Goal: Task Accomplishment & Management: Manage account settings

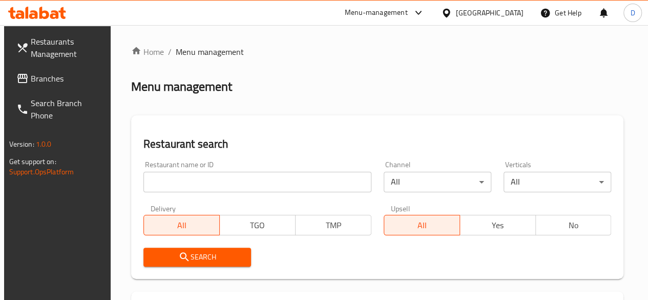
click at [223, 181] on input "search" at bounding box center [257, 182] width 228 height 20
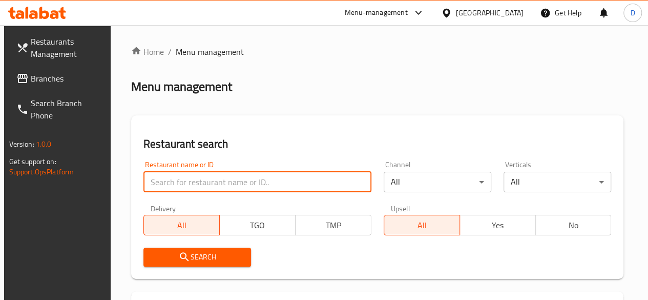
paste input "707125"
type input "707125"
click button "Search" at bounding box center [197, 256] width 108 height 19
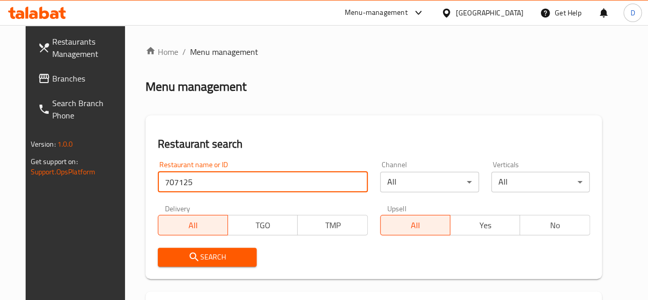
scroll to position [148, 0]
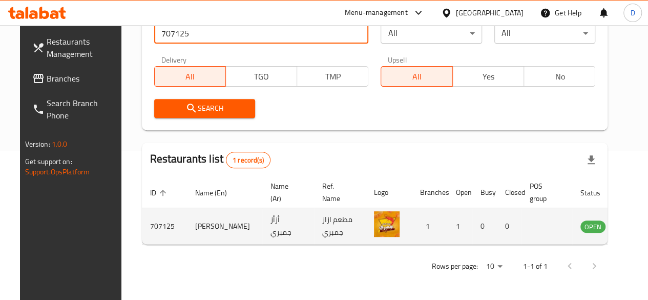
click at [634, 225] on icon "enhanced table" at bounding box center [639, 226] width 11 height 9
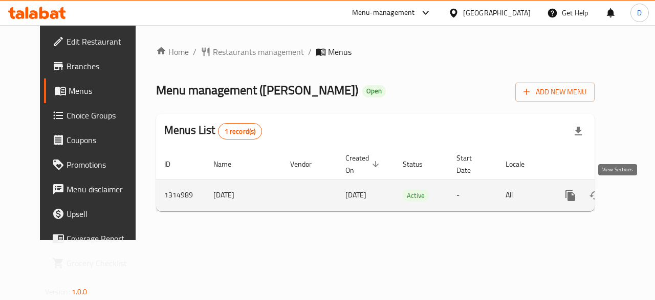
click at [640, 194] on icon "enhanced table" at bounding box center [644, 194] width 9 height 9
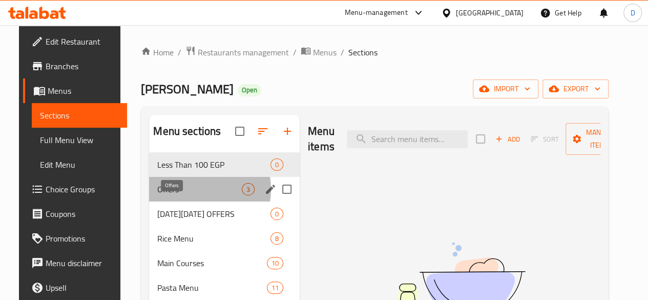
click at [183, 195] on span "Offers" at bounding box center [199, 189] width 84 height 12
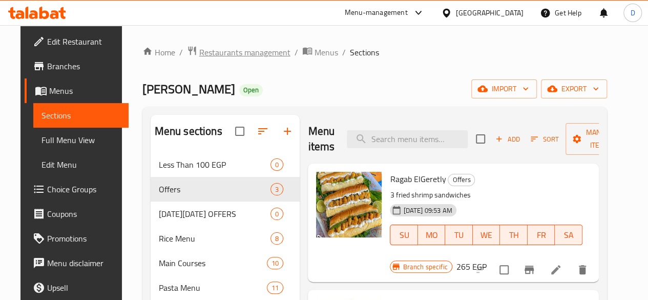
click at [244, 49] on span "Restaurants management" at bounding box center [244, 52] width 91 height 12
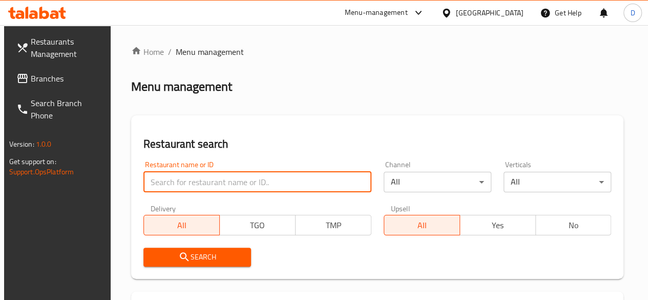
click at [213, 187] on input "search" at bounding box center [257, 182] width 228 height 20
type input "[PERSON_NAME]"
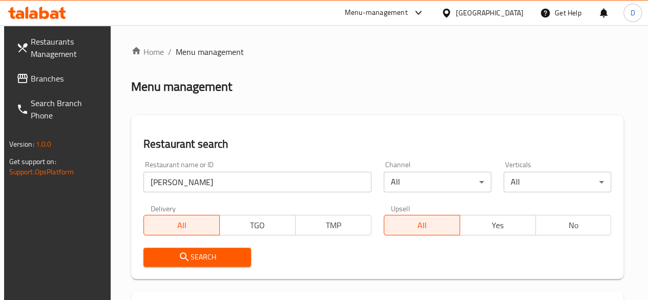
click at [230, 259] on span "Search" at bounding box center [197, 256] width 91 height 13
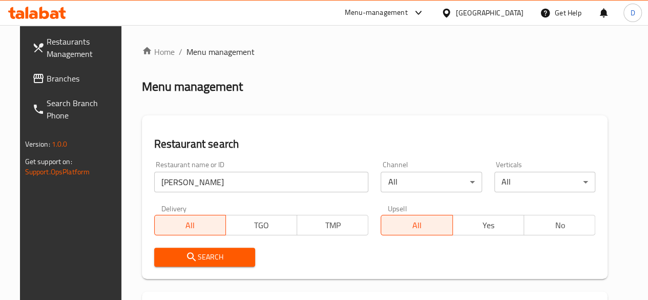
scroll to position [148, 0]
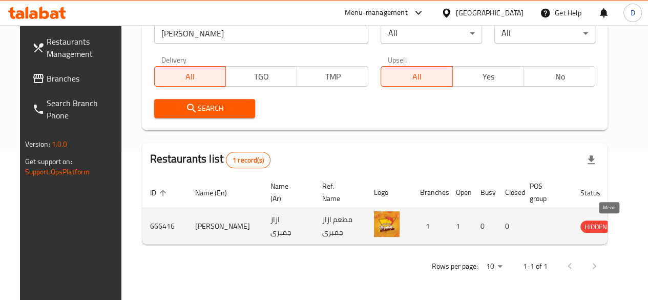
click at [634, 223] on icon "enhanced table" at bounding box center [639, 226] width 11 height 9
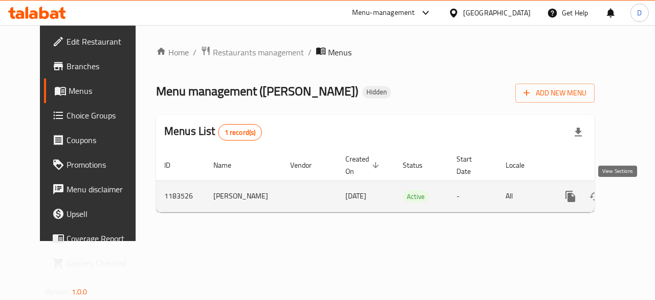
click at [638, 199] on icon "enhanced table" at bounding box center [644, 196] width 12 height 12
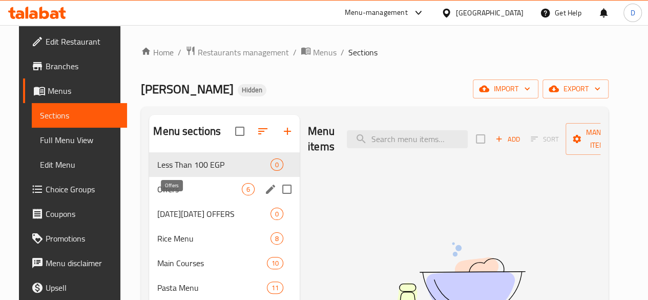
click at [169, 195] on span "Offers" at bounding box center [199, 189] width 84 height 12
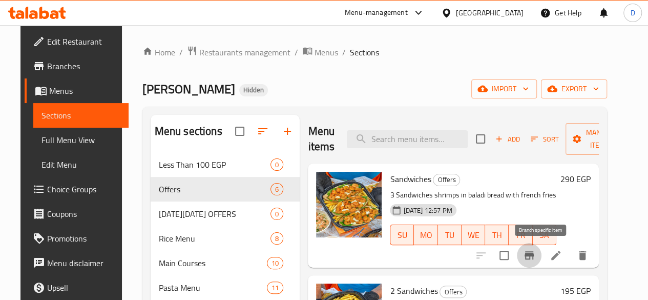
click at [535, 258] on icon "Branch-specific-item" at bounding box center [529, 255] width 12 height 12
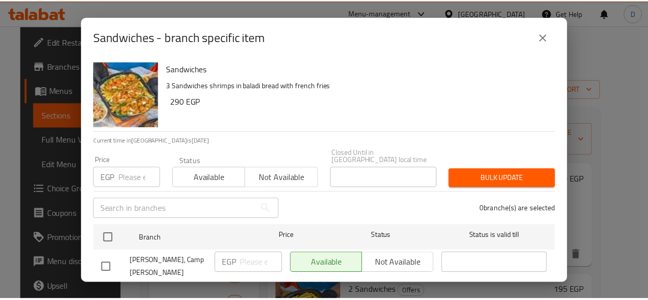
scroll to position [20, 0]
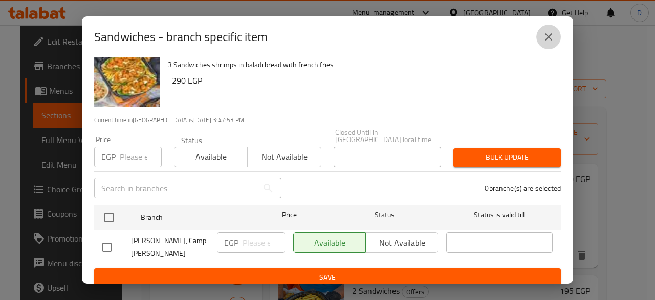
click at [549, 34] on icon "close" at bounding box center [549, 37] width 12 height 12
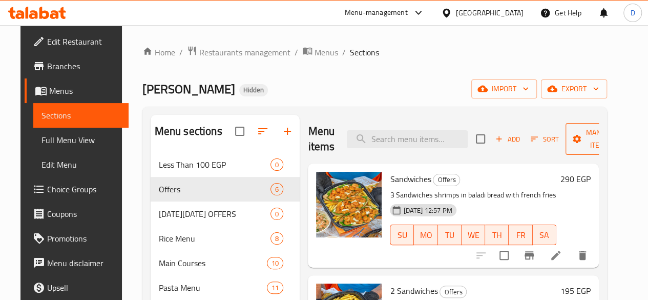
click at [599, 150] on span "Manage items" at bounding box center [599, 139] width 52 height 26
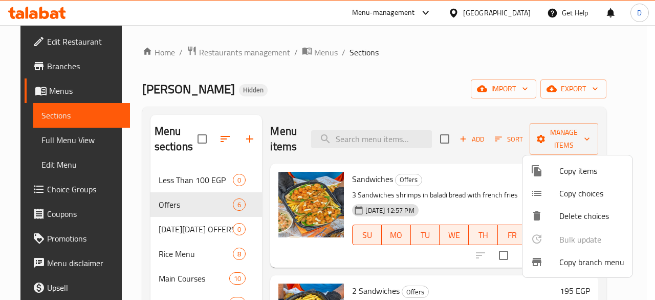
click at [592, 172] on span "Copy items" at bounding box center [592, 170] width 65 height 12
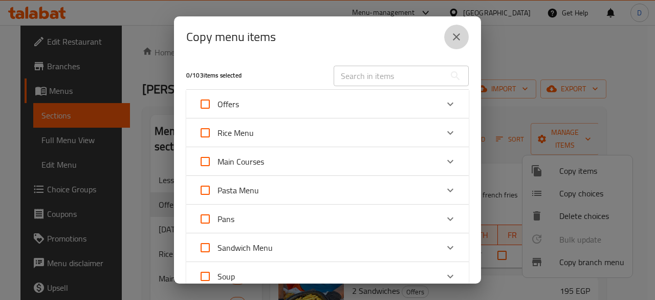
click at [462, 40] on icon "close" at bounding box center [457, 37] width 12 height 12
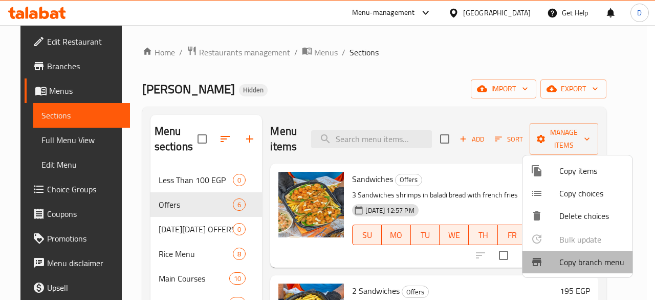
click at [593, 255] on span "Copy branch menu" at bounding box center [592, 261] width 65 height 12
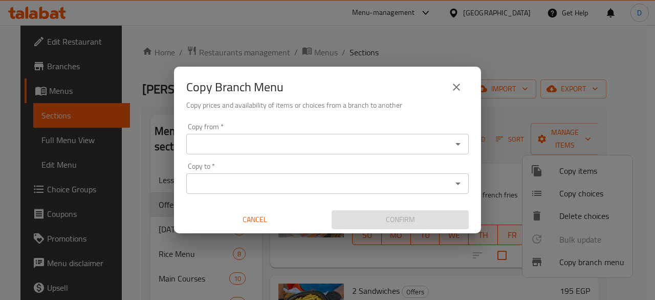
click at [337, 146] on input "Copy from   *" at bounding box center [319, 144] width 260 height 14
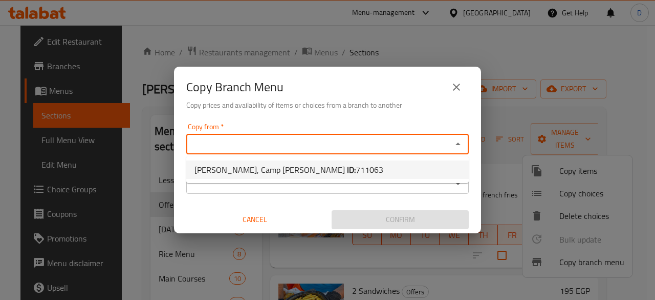
click at [363, 180] on ul "[PERSON_NAME], Camp [PERSON_NAME] ID: 711063" at bounding box center [327, 169] width 283 height 27
click at [353, 172] on li "[PERSON_NAME], Camp [PERSON_NAME] ID: 711063" at bounding box center [327, 169] width 283 height 18
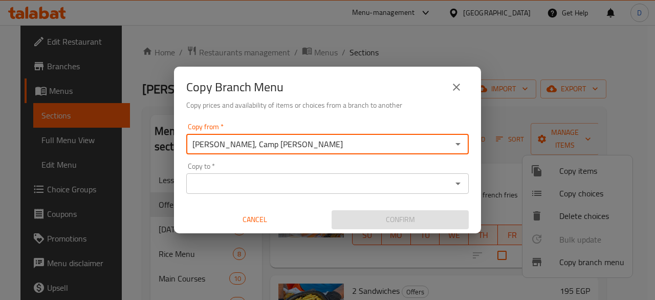
type input "[PERSON_NAME], Camp [PERSON_NAME]"
click at [319, 186] on input "Copy to   *" at bounding box center [319, 183] width 260 height 14
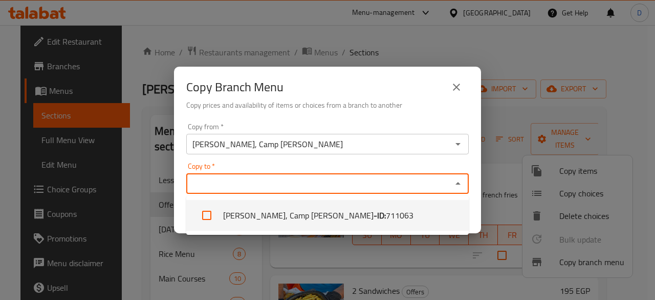
paste input "707125"
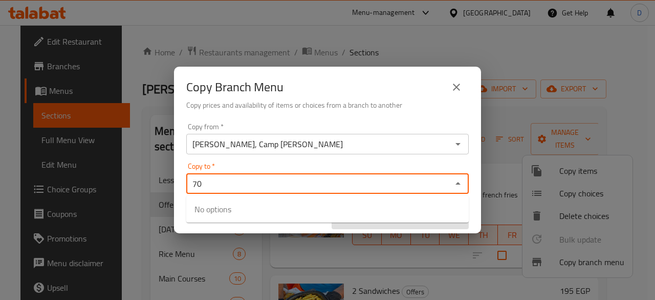
type input "7"
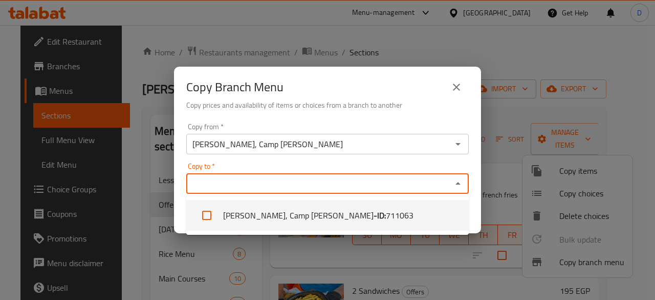
click at [270, 216] on li "[PERSON_NAME], Camp [PERSON_NAME] - ID: 711063" at bounding box center [327, 215] width 283 height 31
checkbox input "true"
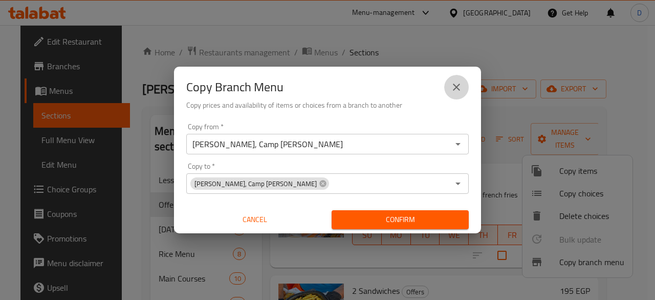
click at [456, 93] on icon "close" at bounding box center [457, 87] width 12 height 12
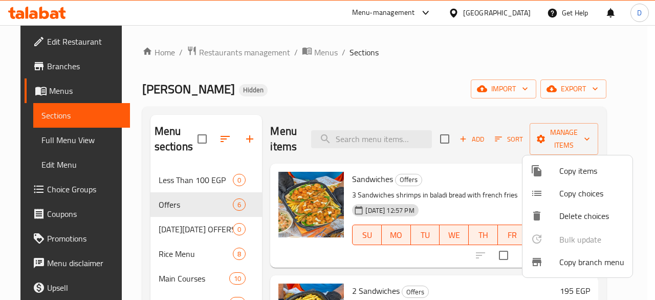
click at [458, 72] on div at bounding box center [327, 150] width 655 height 300
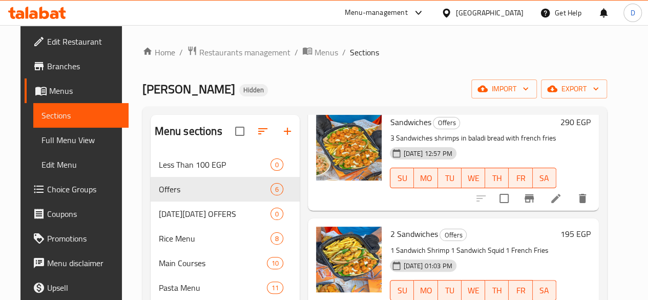
scroll to position [42, 0]
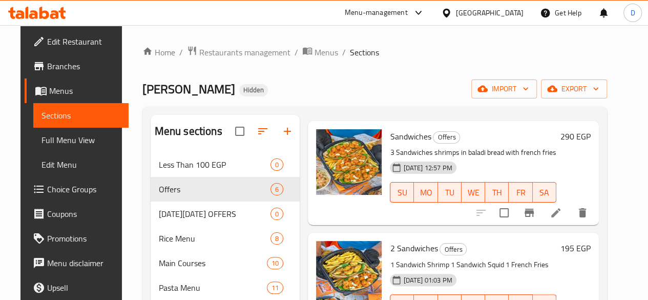
click at [562, 209] on icon at bounding box center [555, 212] width 12 height 12
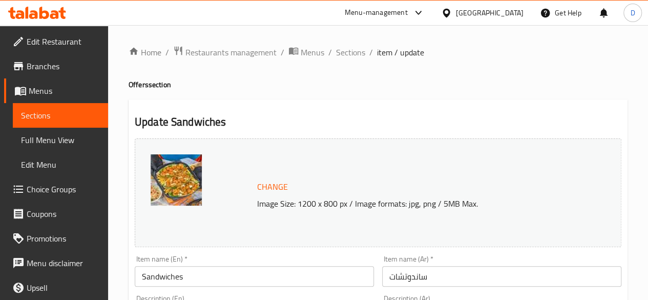
scroll to position [111, 0]
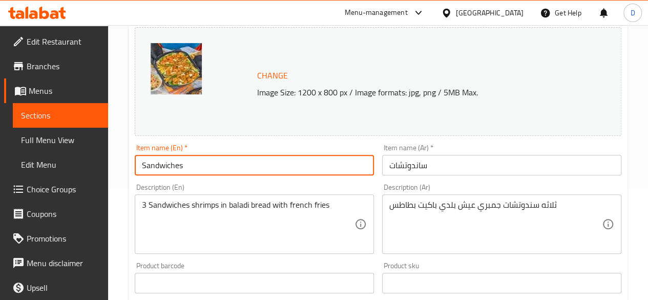
drag, startPoint x: 191, startPoint y: 172, endPoint x: 86, endPoint y: 172, distance: 106.0
click at [86, 172] on div "Edit Restaurant Branches Menus Sections Full Menu View Edit Menu Choice Groups …" at bounding box center [324, 270] width 648 height 713
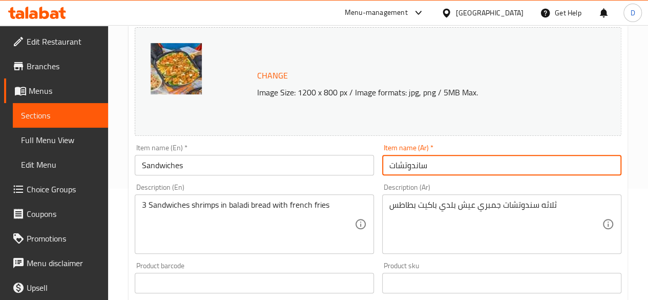
drag, startPoint x: 434, startPoint y: 171, endPoint x: 309, endPoint y: 171, distance: 125.4
click at [309, 171] on div "Change Image Size: 1200 x 800 px / Image formats: jpg, png / 5MB Max. Item name…" at bounding box center [378, 251] width 495 height 456
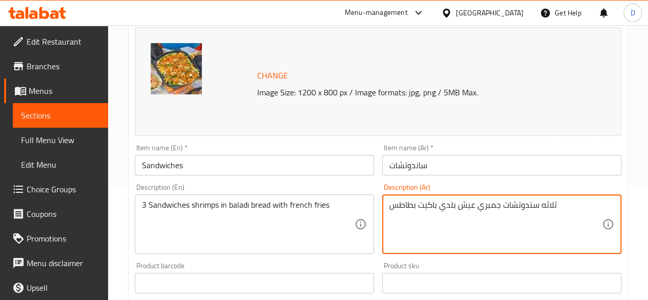
drag, startPoint x: 563, startPoint y: 212, endPoint x: 343, endPoint y: 205, distance: 219.8
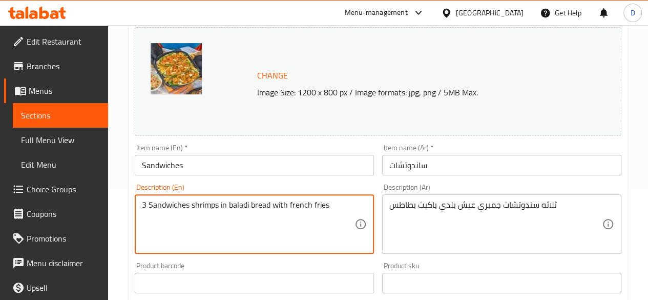
drag, startPoint x: 341, startPoint y: 207, endPoint x: 0, endPoint y: 223, distance: 341.3
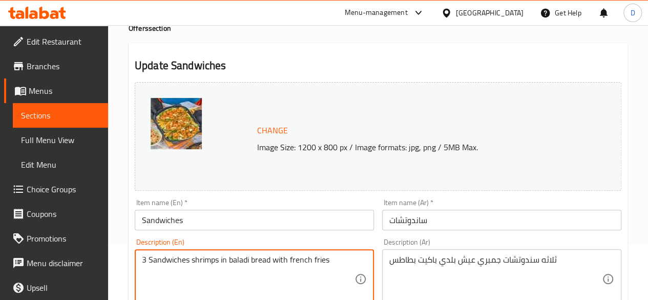
scroll to position [0, 0]
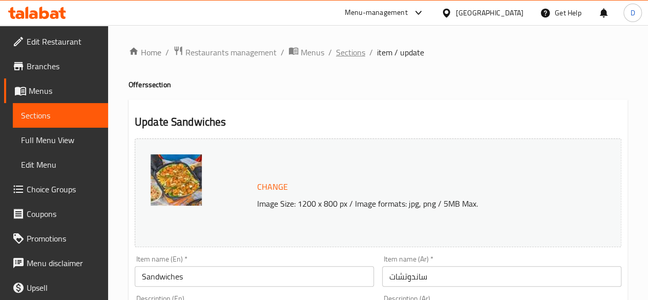
click at [357, 52] on span "Sections" at bounding box center [350, 52] width 29 height 12
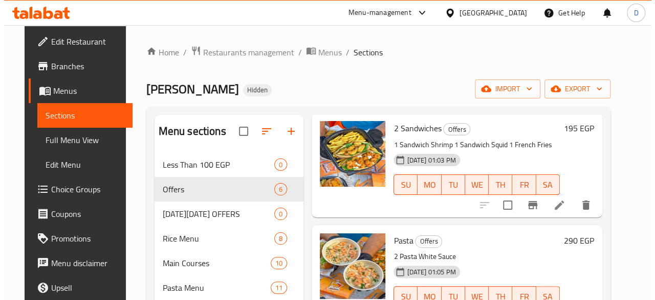
scroll to position [173, 0]
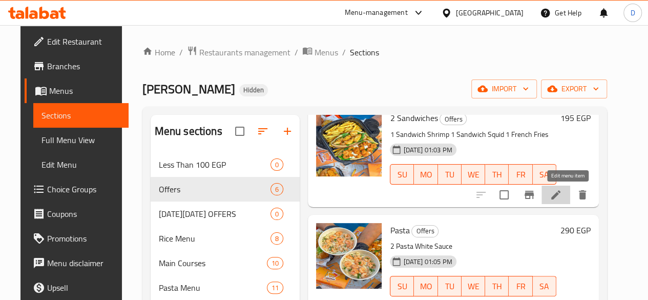
click at [562, 196] on icon at bounding box center [555, 194] width 12 height 12
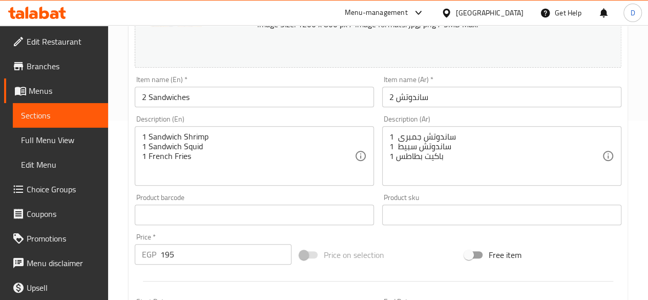
scroll to position [181, 0]
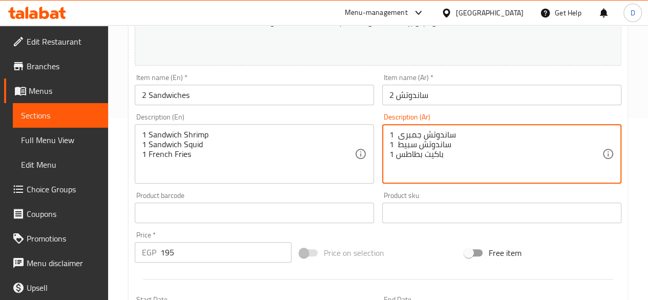
drag, startPoint x: 459, startPoint y: 169, endPoint x: 375, endPoint y: 124, distance: 95.7
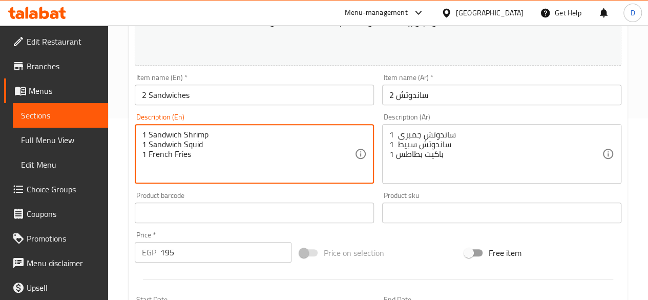
drag, startPoint x: 207, startPoint y: 160, endPoint x: 113, endPoint y: 133, distance: 98.7
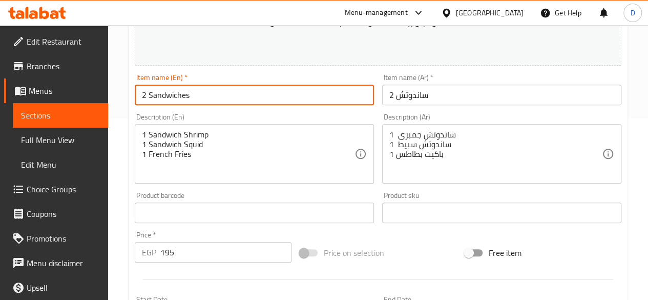
drag, startPoint x: 182, startPoint y: 94, endPoint x: 70, endPoint y: 98, distance: 112.7
click at [70, 98] on div "Edit Restaurant Branches Menus Sections Full Menu View Edit Menu Choice Groups …" at bounding box center [324, 200] width 648 height 713
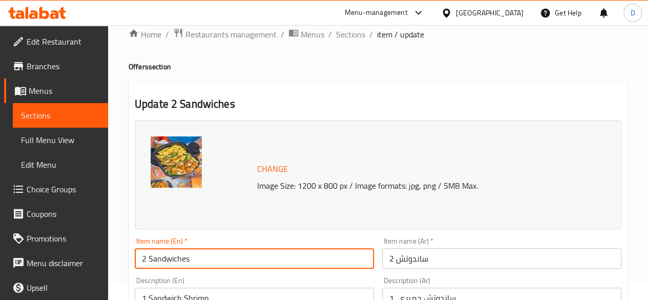
scroll to position [15, 0]
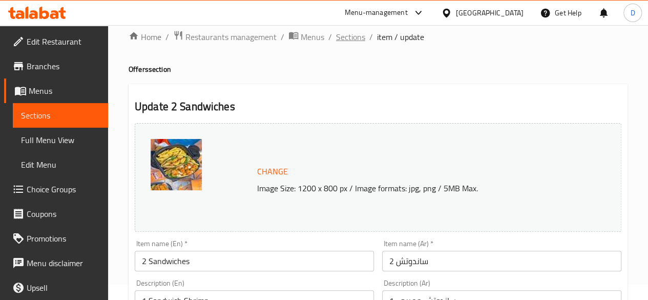
click at [353, 41] on span "Sections" at bounding box center [350, 37] width 29 height 12
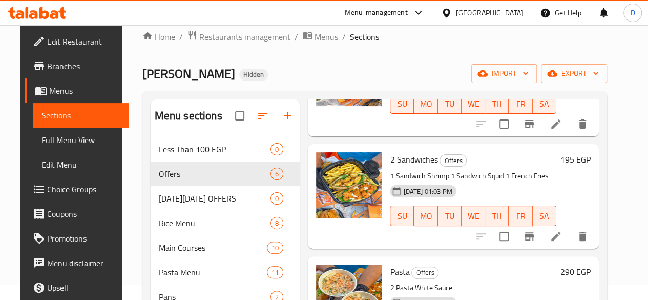
scroll to position [236, 0]
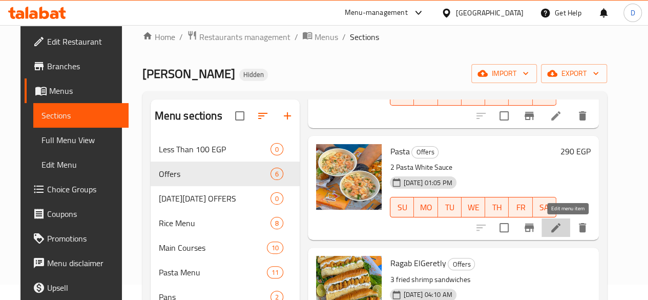
click at [560, 228] on icon at bounding box center [555, 227] width 9 height 9
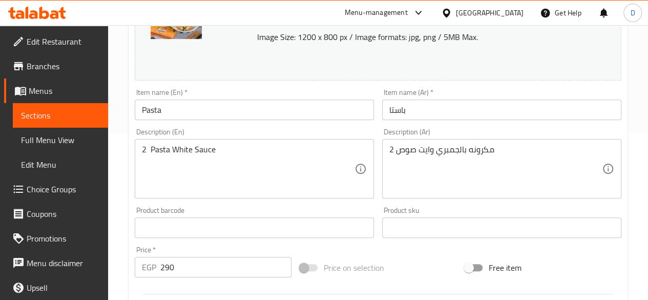
scroll to position [170, 0]
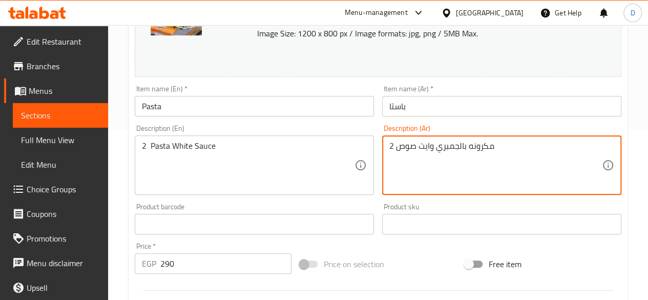
drag, startPoint x: 517, startPoint y: 147, endPoint x: 495, endPoint y: 143, distance: 22.4
click at [502, 150] on textarea "مكرونه بالجمبري وايت صوص 2" at bounding box center [495, 165] width 212 height 49
drag, startPoint x: 391, startPoint y: 144, endPoint x: 515, endPoint y: 137, distance: 123.6
click at [515, 137] on div "مكرونه بالجمبري وايت صوص 2 Description (Ar)" at bounding box center [501, 164] width 239 height 59
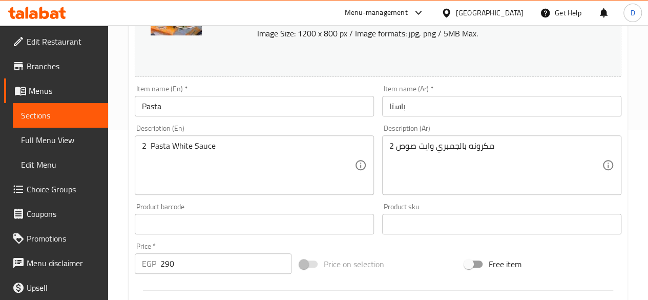
click at [515, 137] on div "مكرونه بالجمبري وايت صوص 2 Description (Ar)" at bounding box center [501, 164] width 239 height 59
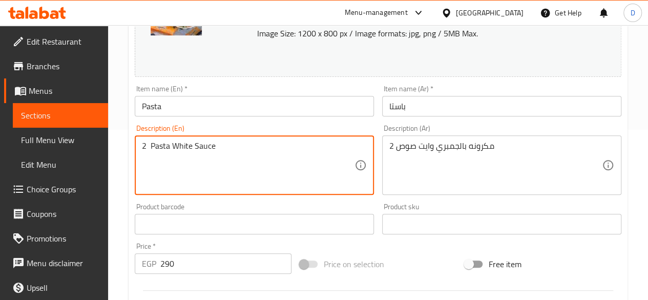
drag, startPoint x: 241, startPoint y: 147, endPoint x: 98, endPoint y: 149, distance: 142.9
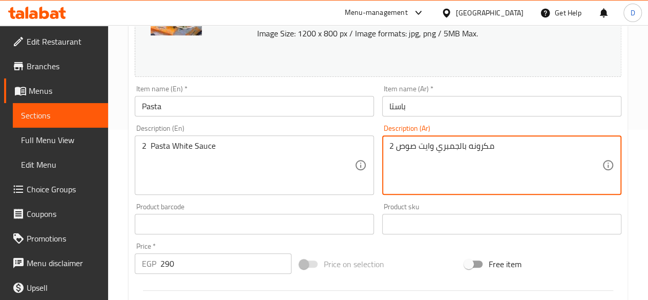
drag, startPoint x: 445, startPoint y: 153, endPoint x: 378, endPoint y: 152, distance: 67.6
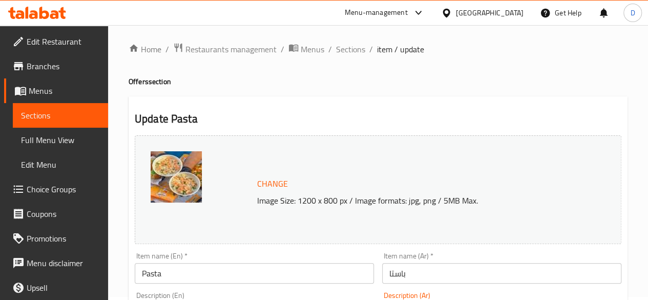
scroll to position [1, 0]
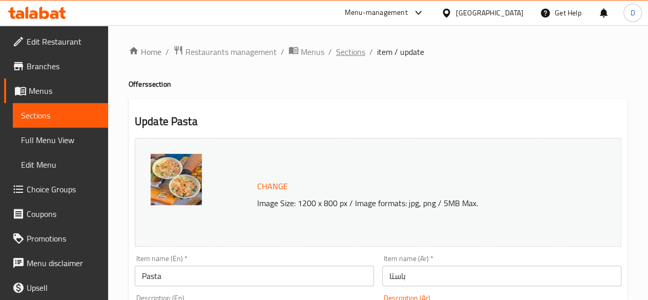
click at [350, 52] on span "Sections" at bounding box center [350, 52] width 29 height 12
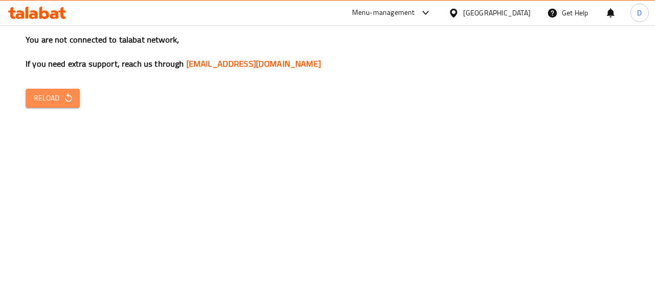
click at [53, 96] on span "Reload" at bounding box center [53, 98] width 38 height 13
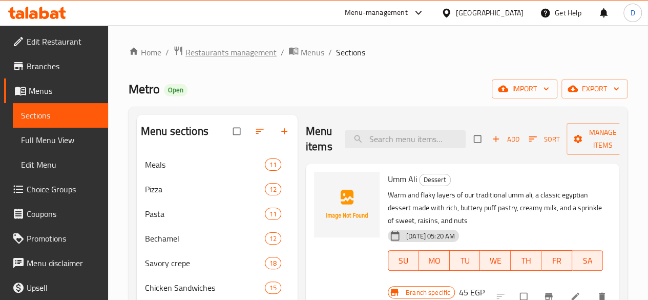
click at [234, 52] on span "Restaurants management" at bounding box center [230, 52] width 91 height 12
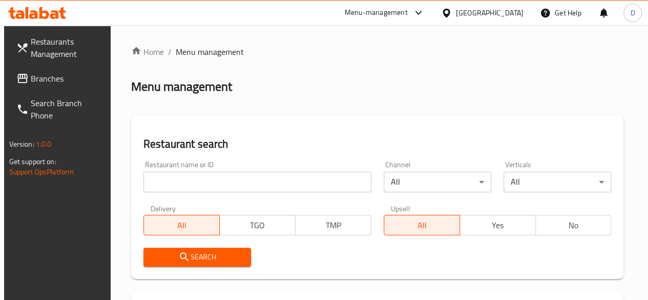
click at [200, 169] on div "Restaurant name or ID Restaurant name or ID" at bounding box center [257, 176] width 228 height 31
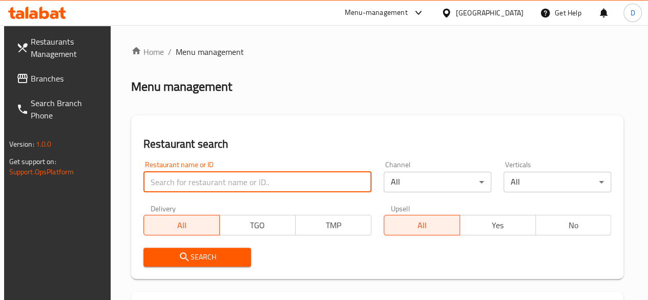
click at [208, 182] on input "search" at bounding box center [257, 182] width 228 height 20
paste input "707125"
type input "707125"
click button "Search" at bounding box center [197, 256] width 108 height 19
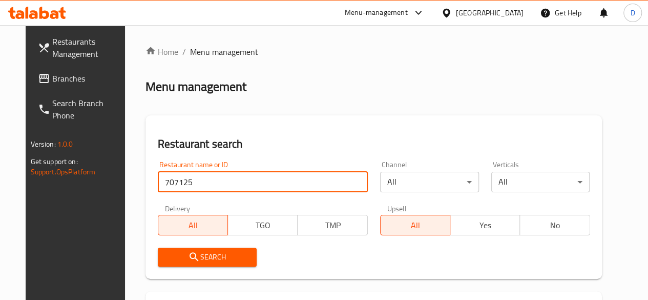
scroll to position [148, 0]
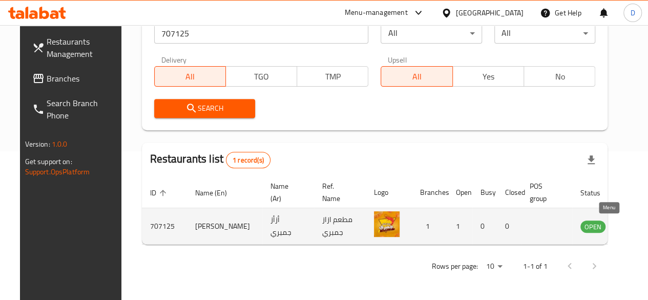
click at [634, 230] on icon "enhanced table" at bounding box center [639, 226] width 11 height 9
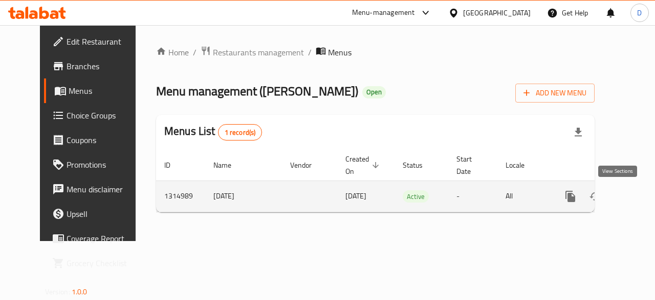
click at [638, 202] on icon "enhanced table" at bounding box center [644, 196] width 12 height 12
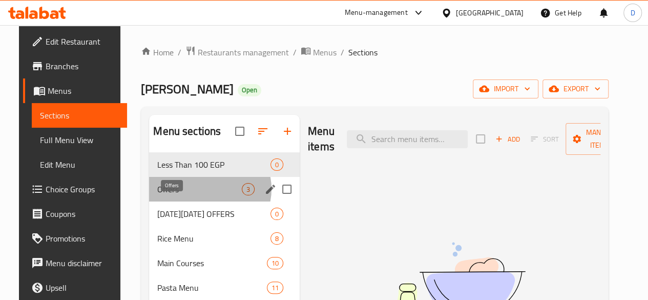
click at [197, 195] on span "Offers" at bounding box center [199, 189] width 84 height 12
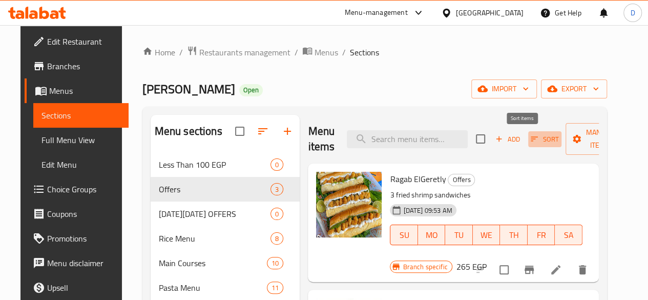
click at [530, 137] on icon "button" at bounding box center [533, 139] width 7 height 5
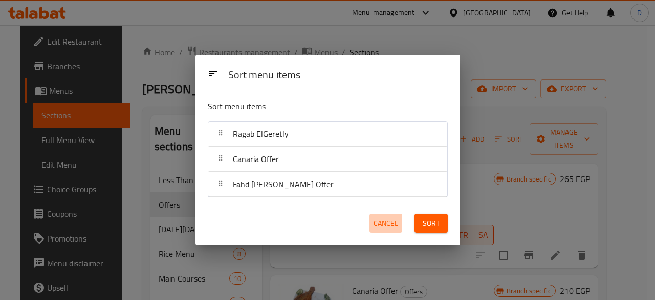
click at [387, 223] on span "Cancel" at bounding box center [386, 223] width 25 height 13
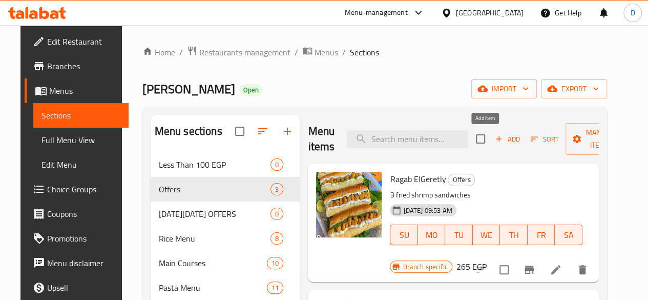
click at [496, 140] on span "Add" at bounding box center [508, 139] width 28 height 12
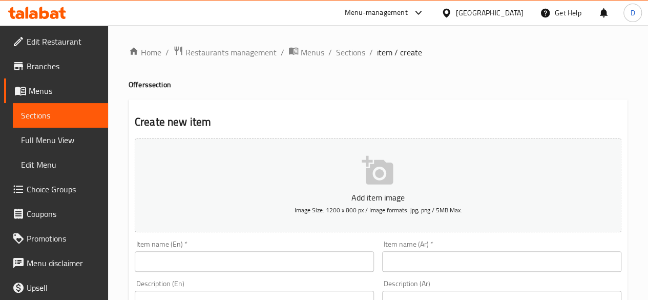
click at [232, 264] on input "text" at bounding box center [254, 261] width 239 height 20
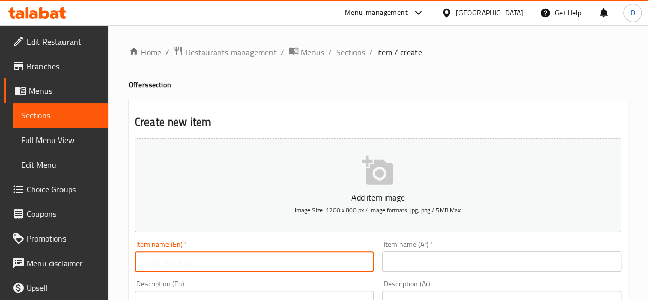
paste input "Sandwiches"
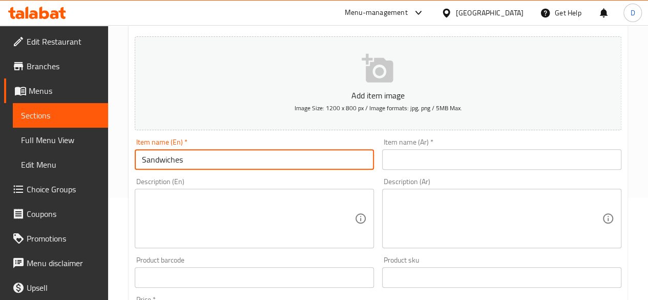
scroll to position [102, 0]
type input "Sandwiches"
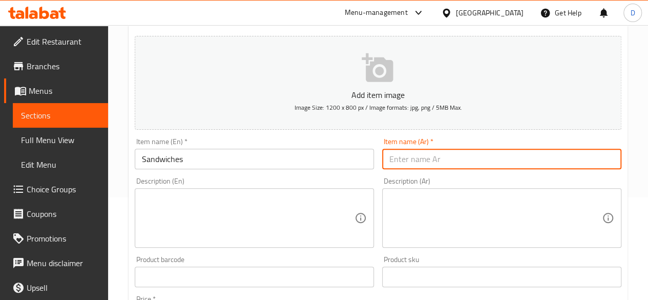
click at [457, 163] on input "text" at bounding box center [501, 158] width 239 height 20
paste input "ساندوتشات"
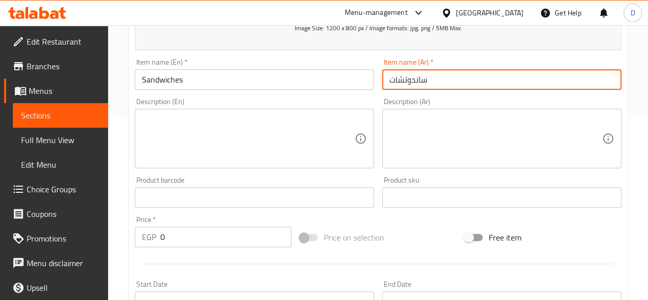
scroll to position [182, 0]
type input "ساندوتشات"
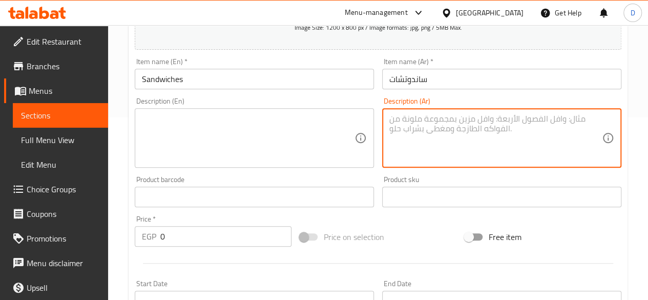
click at [470, 117] on textarea at bounding box center [495, 138] width 212 height 49
paste textarea "ثلاثه سندوتشات جمبري عيش بلدي باكيت بطاطس"
type textarea "ثلاثه سندوتشات جمبري عيش بلدي باكيت بطاطس"
click at [325, 112] on div "Description (En)" at bounding box center [254, 137] width 239 height 59
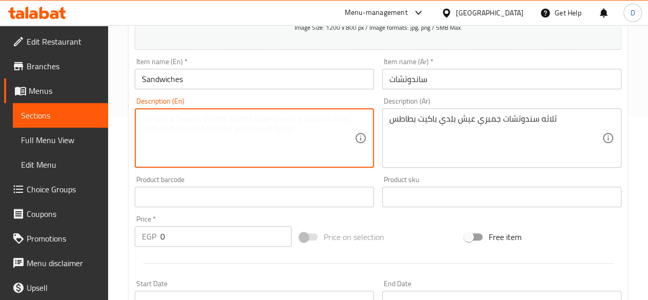
paste textarea "3 Sandwiches shrimps in baladi bread with french fries"
type textarea "3 Sandwiches shrimps in baladi bread with french fries"
click at [240, 234] on input "0" at bounding box center [225, 236] width 131 height 20
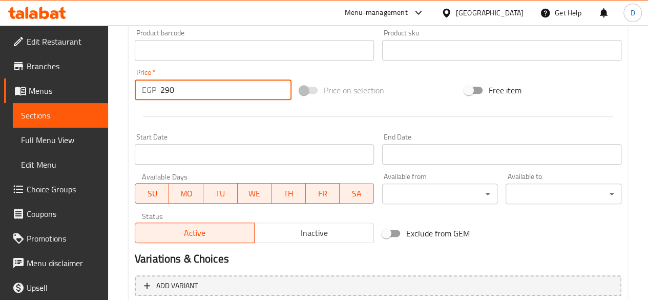
scroll to position [423, 0]
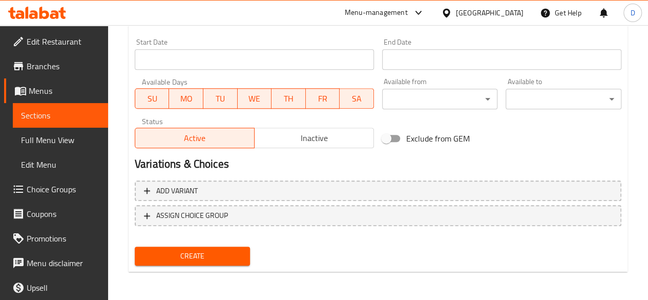
type input "290"
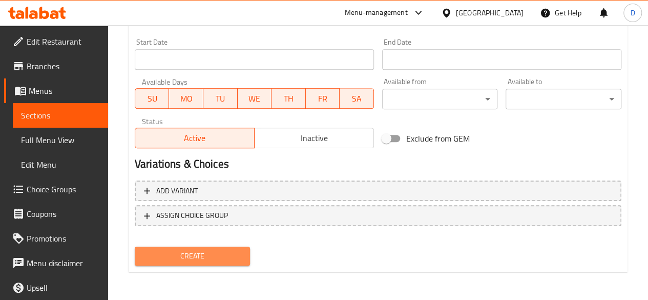
click at [229, 257] on span "Create" at bounding box center [192, 255] width 99 height 13
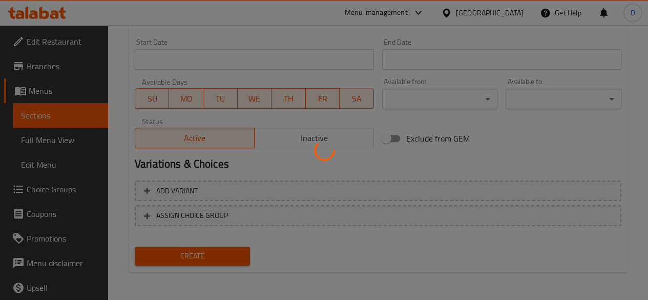
type input "0"
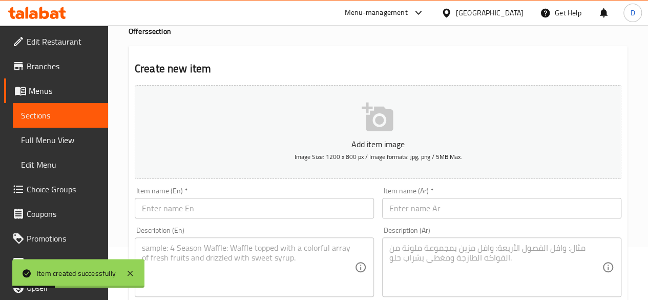
scroll to position [123, 0]
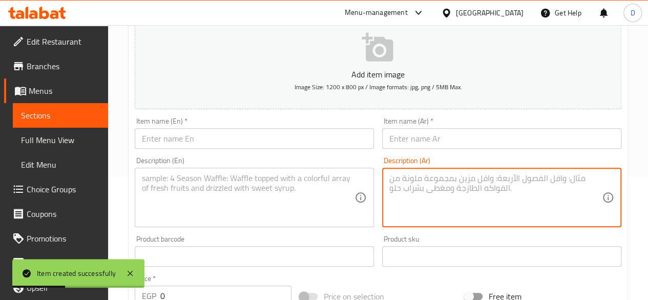
click at [448, 184] on textarea at bounding box center [495, 197] width 212 height 49
paste textarea "1 ساندوتش جمبرى 1 ساندوتش سبيط 1 باكيت بطاطس"
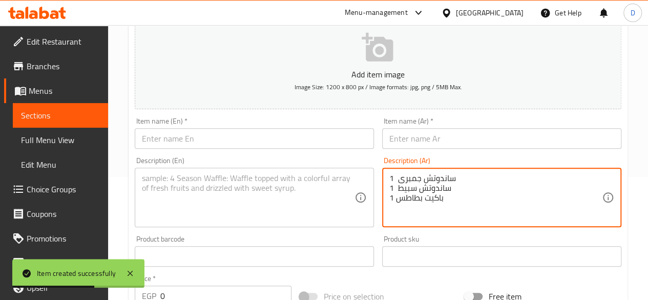
drag, startPoint x: 465, startPoint y: 174, endPoint x: 426, endPoint y: 171, distance: 39.5
click at [426, 171] on div "1 ساندوتش جمبرى 1 ساندوتش سبيط 1 باكيت بطاطس Description (Ar)" at bounding box center [501, 196] width 239 height 59
type textarea "1 ساندوتش جمبرى 1 ساندوتش سبيط 1 باكيت بطاطس"
click at [411, 134] on input "text" at bounding box center [501, 138] width 239 height 20
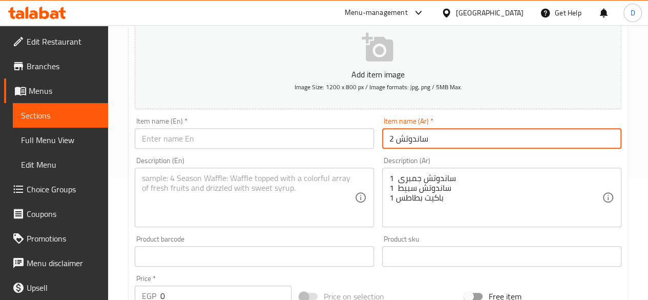
type input "2 ساندوتش"
click at [344, 138] on input "text" at bounding box center [254, 138] width 239 height 20
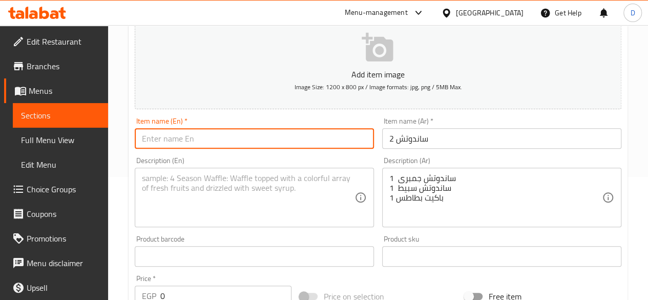
click at [250, 166] on div "Description (En) Description (En)" at bounding box center [254, 192] width 239 height 70
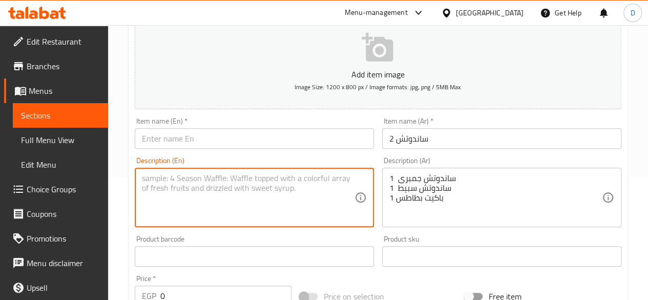
click at [258, 187] on textarea at bounding box center [248, 197] width 212 height 49
paste textarea "1 Sandwich Shrimp 1 Sandwich Squid 1 French Fries"
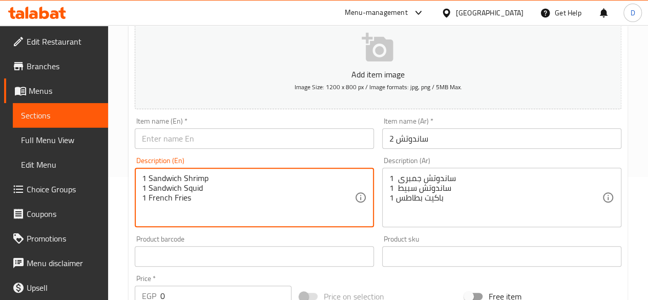
type textarea "1 Sandwich Shrimp 1 Sandwich Squid 1 French Fries"
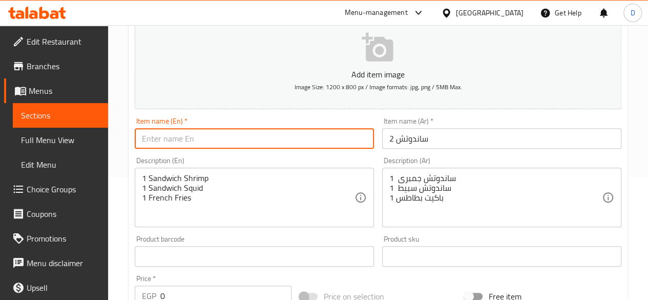
click at [201, 134] on input "text" at bounding box center [254, 138] width 239 height 20
paste input "2 Sandwiches"
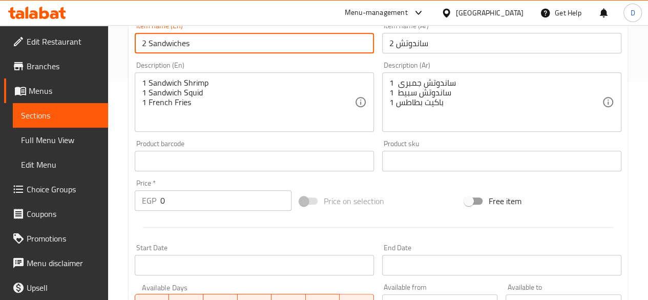
scroll to position [219, 0]
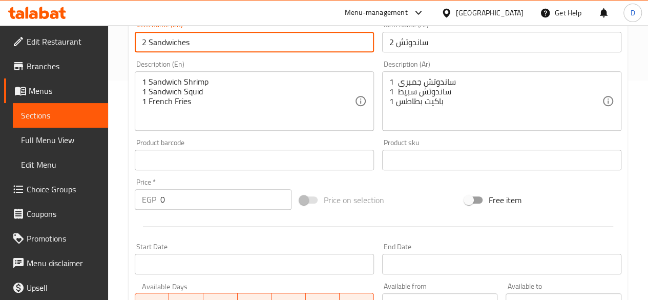
type input "2 Sandwiches"
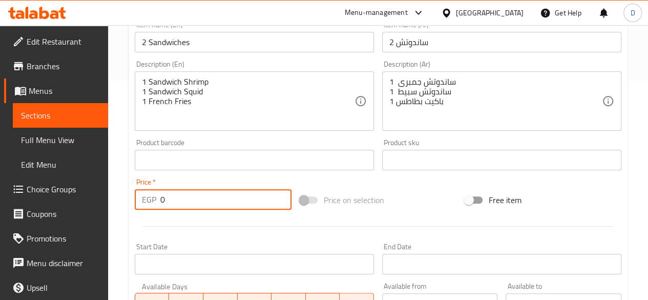
drag, startPoint x: 182, startPoint y: 208, endPoint x: 43, endPoint y: 208, distance: 138.8
click at [43, 208] on div "Edit Restaurant Branches Menus Sections Full Menu View Edit Menu Choice Groups …" at bounding box center [324, 155] width 648 height 698
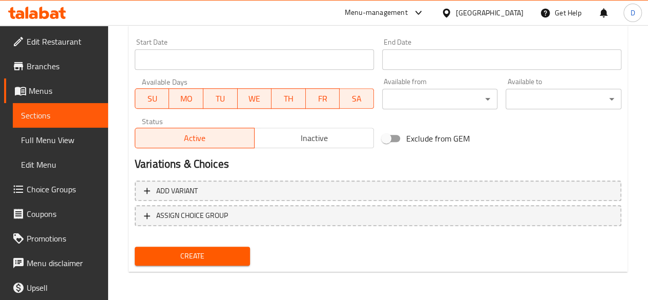
type input "195"
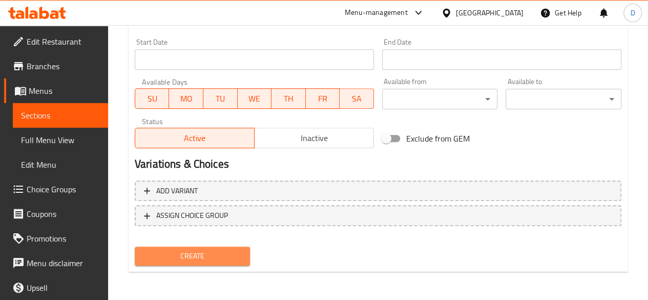
click at [217, 253] on span "Create" at bounding box center [192, 255] width 99 height 13
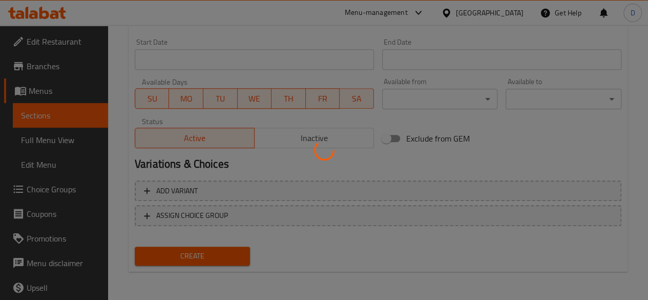
type input "0"
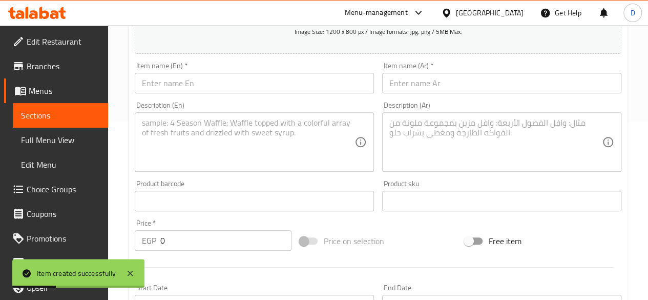
scroll to position [180, 0]
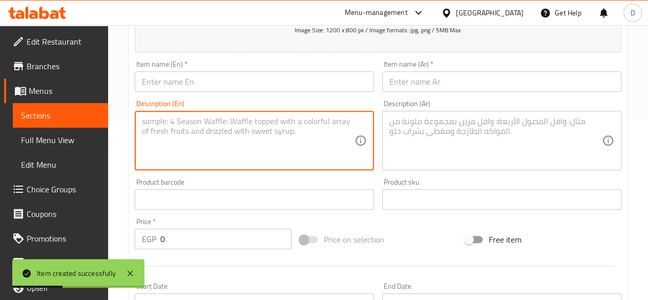
click at [245, 147] on textarea at bounding box center [248, 140] width 212 height 49
paste textarea "2 Pasta White Sauce"
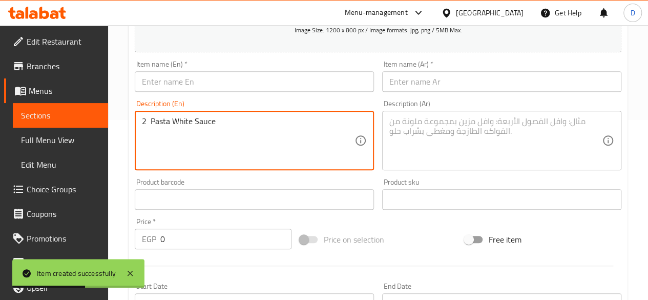
type textarea "2 Pasta White Sauce"
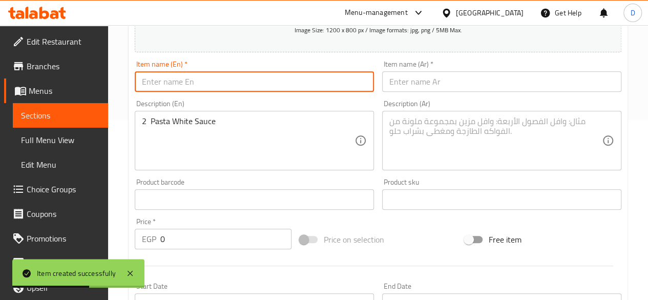
click at [218, 81] on input "text" at bounding box center [254, 81] width 239 height 20
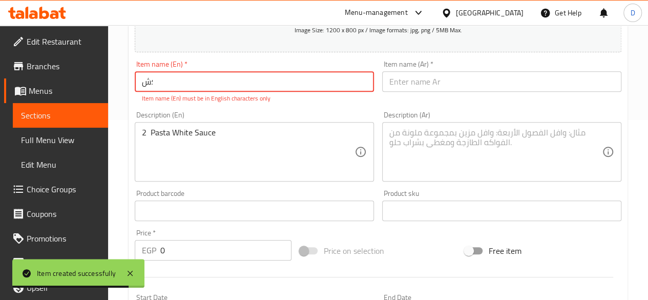
type input "؛"
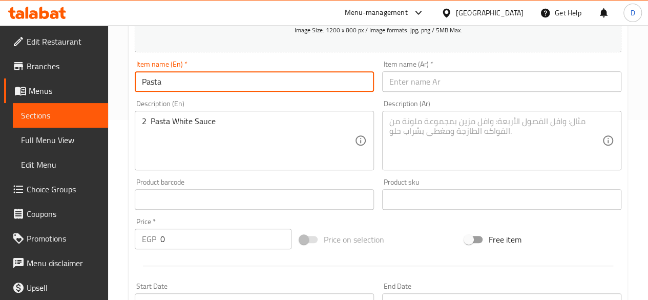
type input "Pasta"
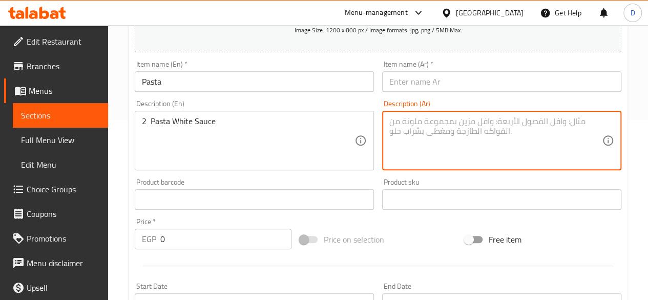
click at [481, 124] on textarea at bounding box center [495, 140] width 212 height 49
paste textarea "مكرونه بالجمبري وايت صوص 2"
drag, startPoint x: 467, startPoint y: 121, endPoint x: 504, endPoint y: 123, distance: 36.4
click at [504, 123] on textarea "مكرونه بالجمبري وايت صوص 2" at bounding box center [495, 140] width 212 height 49
click at [506, 126] on textarea "مكرونه بالجمبري وايت صوص 2" at bounding box center [495, 140] width 212 height 49
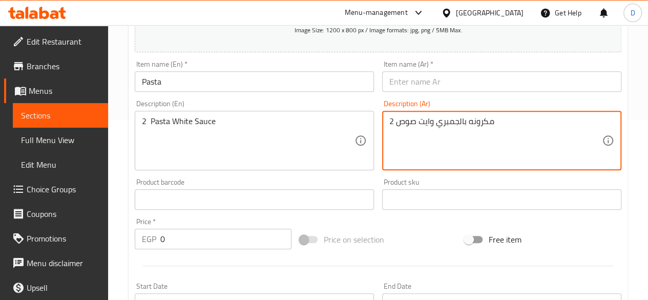
click at [473, 119] on textarea "مكرونه بالجمبري وايت صوص 2" at bounding box center [495, 140] width 212 height 49
drag, startPoint x: 469, startPoint y: 119, endPoint x: 496, endPoint y: 121, distance: 26.7
click at [496, 121] on textarea "مكرونه بالجمبري وايت صوص 2" at bounding box center [495, 140] width 212 height 49
type textarea "مكرونه بالجمبري وايت صوص 2"
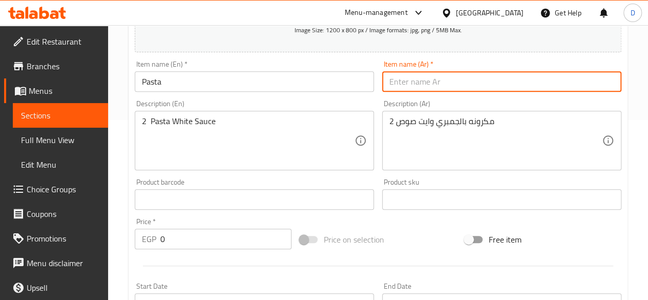
click at [513, 85] on input "text" at bounding box center [501, 81] width 239 height 20
paste input "مكرونه"
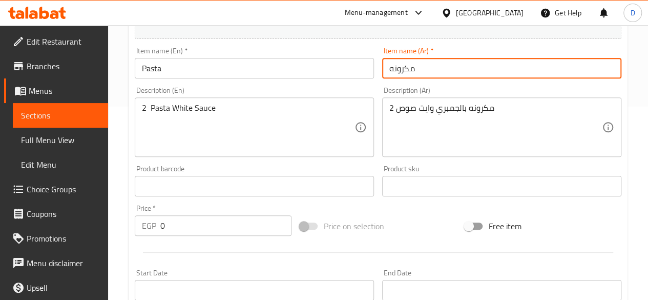
scroll to position [193, 0]
type input "مكرونه"
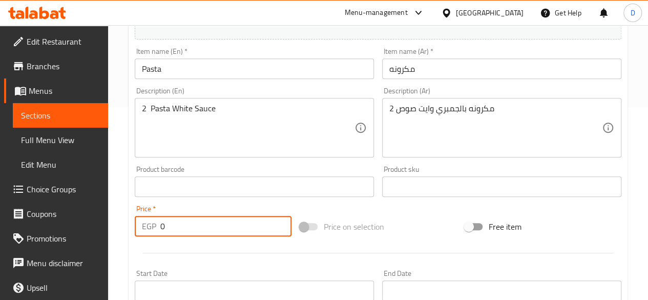
drag, startPoint x: 177, startPoint y: 224, endPoint x: 42, endPoint y: 279, distance: 145.4
click at [42, 279] on div "Edit Restaurant Branches Menus Sections Full Menu View Edit Menu Choice Groups …" at bounding box center [324, 182] width 648 height 698
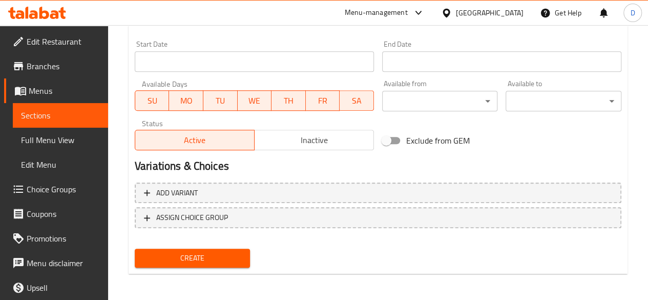
scroll to position [423, 0]
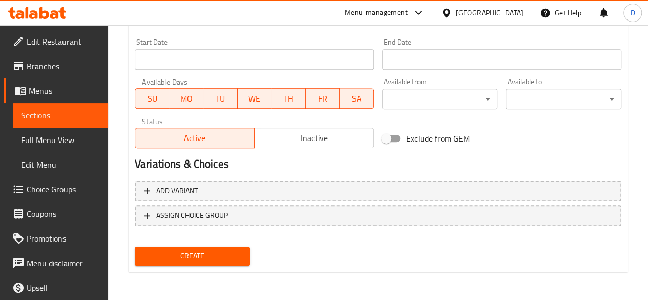
type input "290"
click at [209, 258] on span "Create" at bounding box center [192, 255] width 99 height 13
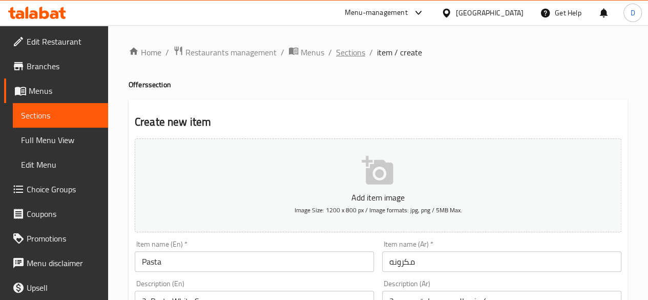
click at [357, 53] on span "Sections" at bounding box center [350, 52] width 29 height 12
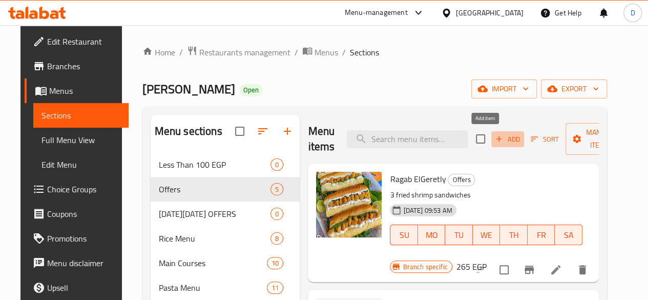
click at [494, 134] on span "Add" at bounding box center [508, 139] width 28 height 12
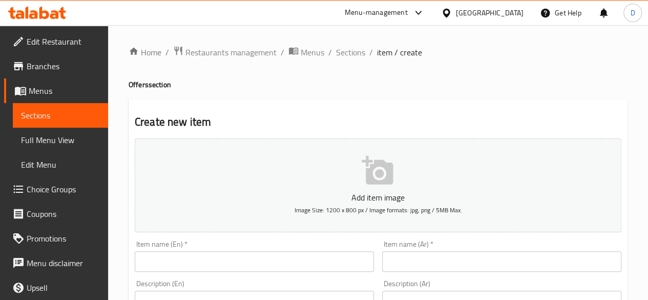
scroll to position [95, 0]
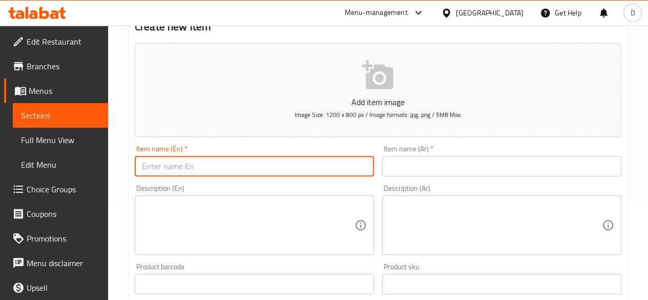
click at [290, 161] on input "text" at bounding box center [254, 166] width 239 height 20
type input "Pasta"
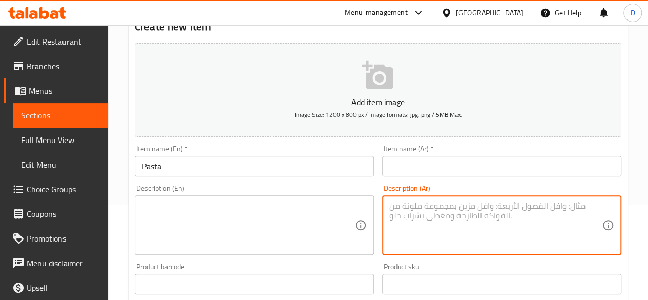
click at [437, 222] on textarea at bounding box center [495, 225] width 212 height 49
paste textarea "مكرونه بالجمبري وايت صوص 2"
drag, startPoint x: 468, startPoint y: 207, endPoint x: 494, endPoint y: 207, distance: 25.6
click at [494, 207] on textarea "مكرونه بالجمبري وايت صوص 2" at bounding box center [495, 225] width 212 height 49
type textarea "مكرونه بالجمبري وايت صوص 2"
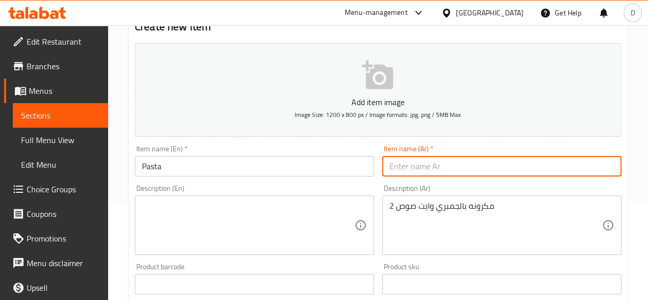
click at [525, 160] on input "text" at bounding box center [501, 166] width 239 height 20
paste input "مكرونه"
type input "مكرونه"
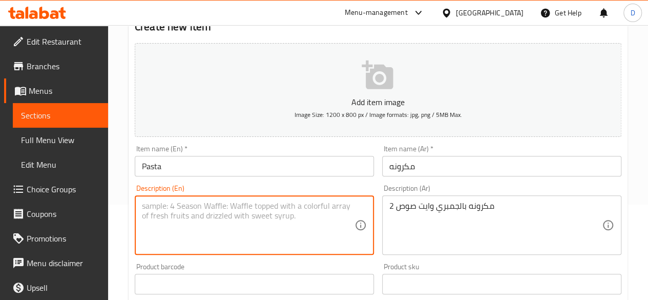
click at [253, 245] on textarea at bounding box center [248, 225] width 212 height 49
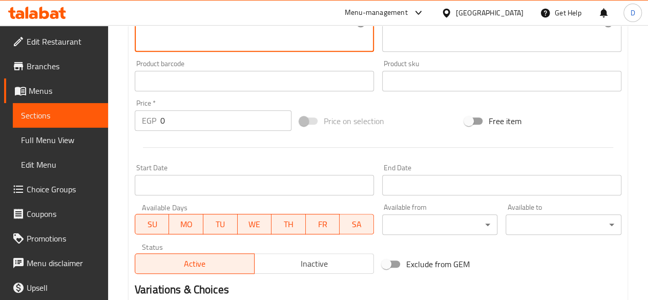
scroll to position [306, 0]
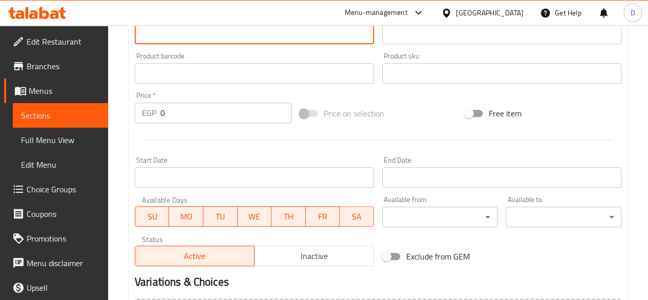
type textarea "Two White sauce pasta"
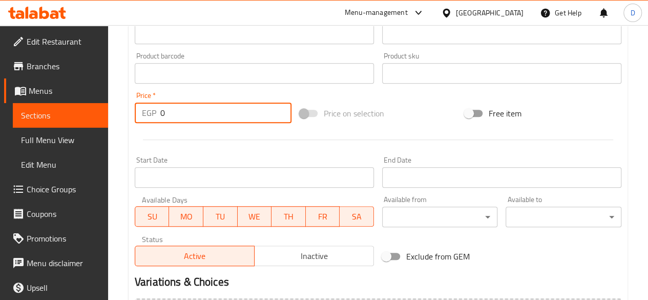
drag, startPoint x: 173, startPoint y: 118, endPoint x: 29, endPoint y: 149, distance: 147.2
click at [29, 149] on div "Edit Restaurant Branches Menus Sections Full Menu View Edit Menu Choice Groups …" at bounding box center [324, 68] width 648 height 698
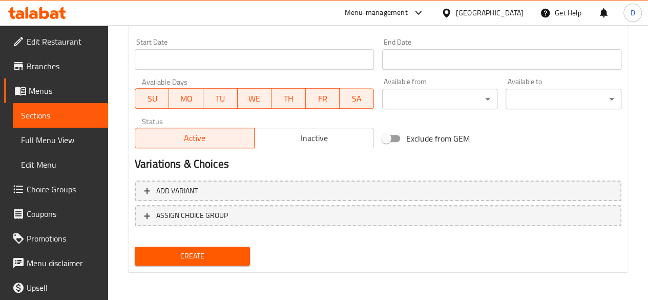
type input "290"
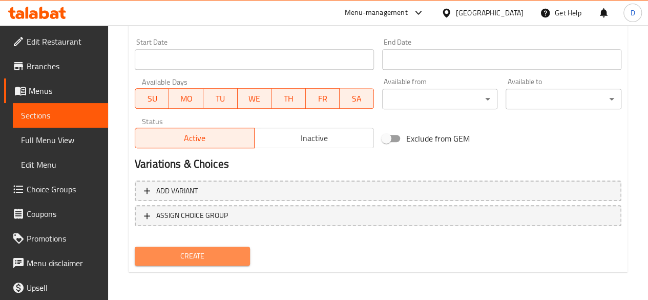
click at [210, 262] on span "Create" at bounding box center [192, 255] width 99 height 13
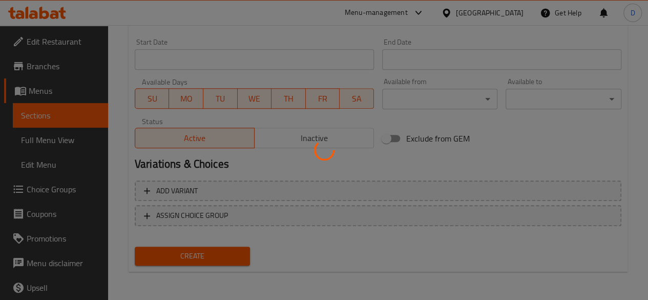
scroll to position [184, 0]
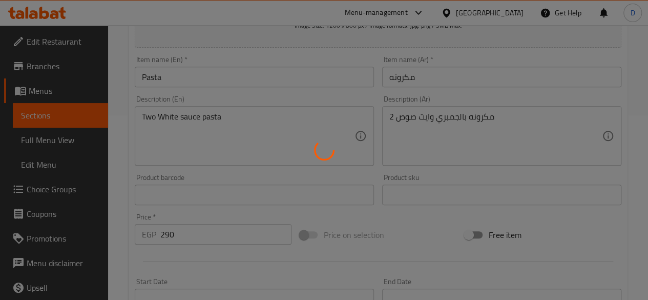
type input "0"
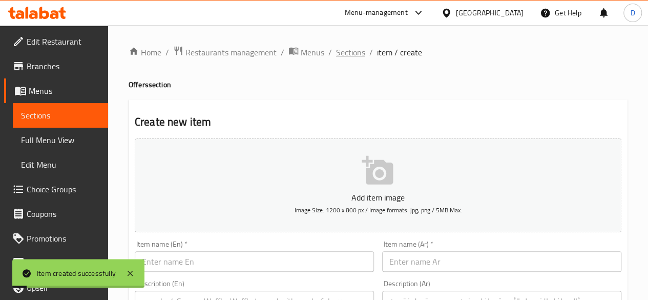
click at [352, 54] on span "Sections" at bounding box center [350, 52] width 29 height 12
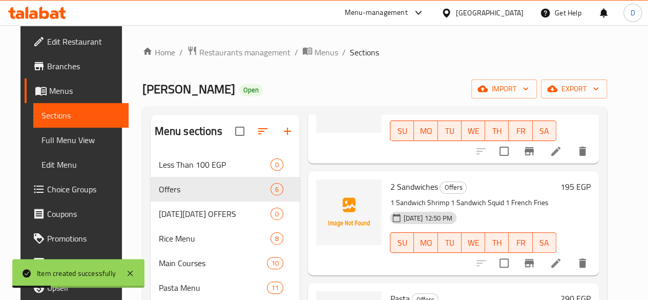
scroll to position [326, 0]
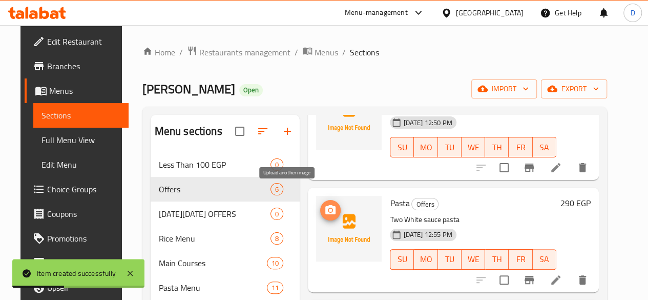
click at [320, 204] on span "upload picture" at bounding box center [330, 210] width 20 height 12
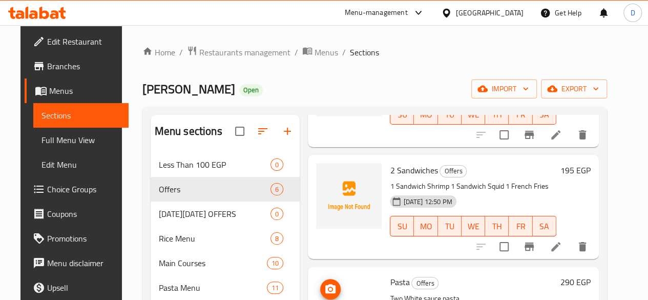
scroll to position [225, 0]
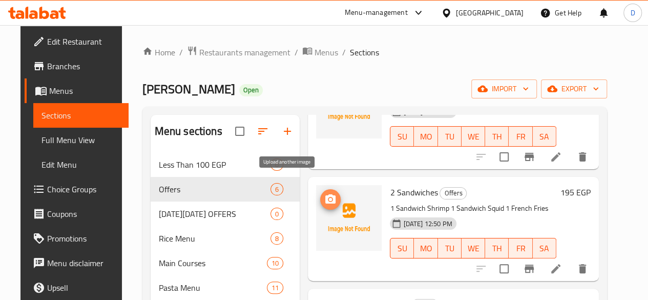
click at [325, 194] on icon "upload picture" at bounding box center [330, 198] width 10 height 9
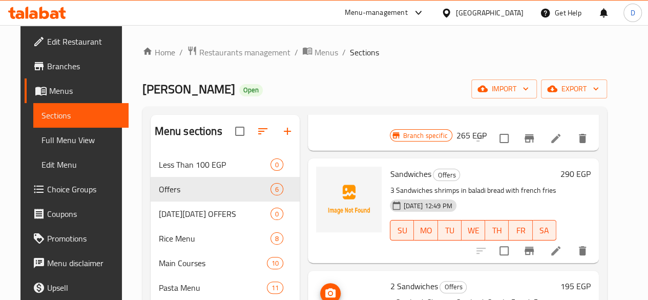
scroll to position [131, 0]
click at [324, 175] on icon "upload picture" at bounding box center [330, 181] width 12 height 12
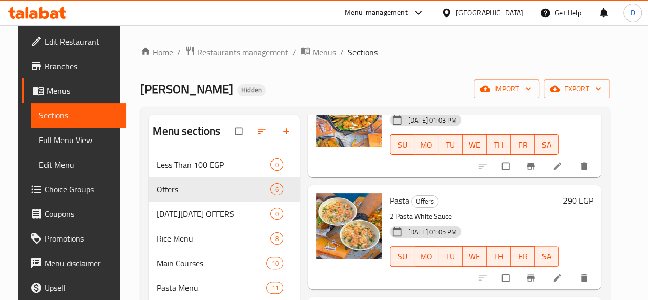
scroll to position [204, 0]
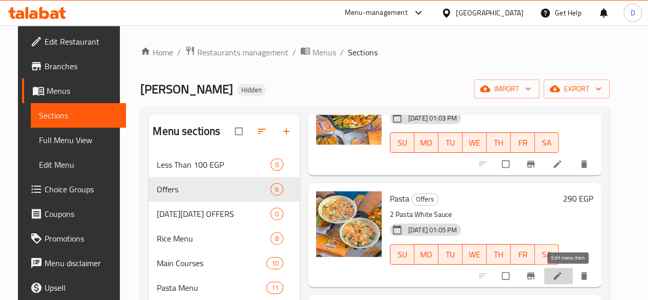
click at [562, 280] on icon at bounding box center [557, 275] width 10 height 10
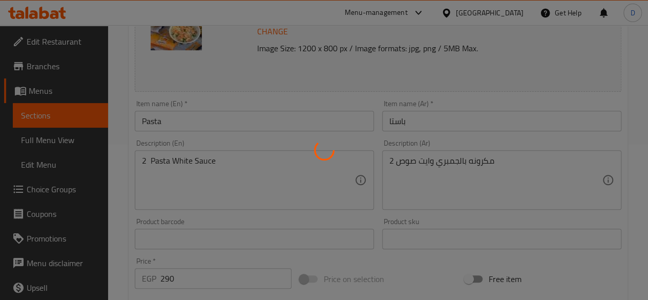
scroll to position [156, 0]
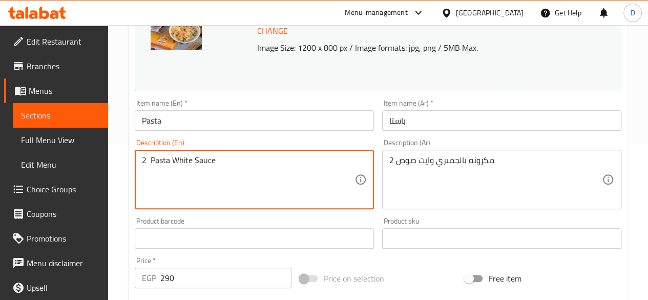
drag, startPoint x: 177, startPoint y: 178, endPoint x: 67, endPoint y: 168, distance: 110.5
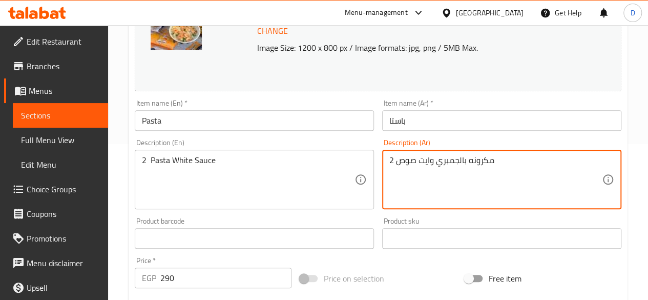
drag, startPoint x: 491, startPoint y: 162, endPoint x: 498, endPoint y: 157, distance: 9.2
drag, startPoint x: 498, startPoint y: 157, endPoint x: 460, endPoint y: 155, distance: 37.9
click at [460, 155] on textarea "مكرونه بالجمبري وايت صوص 2" at bounding box center [495, 179] width 212 height 49
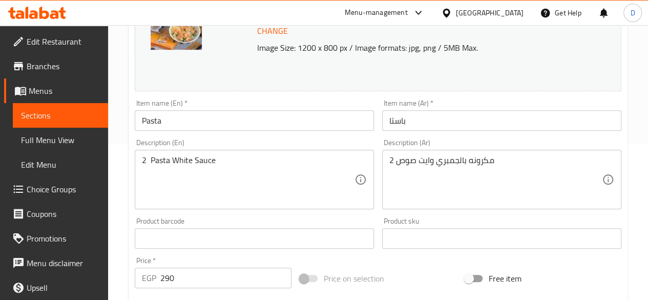
click at [387, 168] on div "مكرونه بالجمبري وايت صوص 2 Description (Ar)" at bounding box center [501, 179] width 239 height 59
click at [388, 163] on div "مكرونه بالجمبري وايت صوص 2 Description (Ar)" at bounding box center [501, 179] width 239 height 59
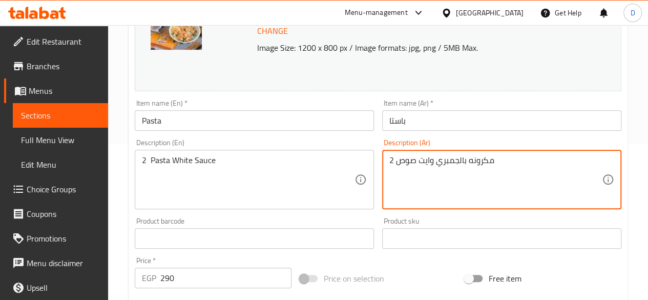
drag, startPoint x: 389, startPoint y: 163, endPoint x: 491, endPoint y: 171, distance: 101.7
click at [491, 171] on textarea "مكرونه بالجمبري وايت صوص 2" at bounding box center [495, 179] width 212 height 49
click at [514, 155] on textarea "مكرونه بالجمبري وايت صوص 2" at bounding box center [495, 179] width 212 height 49
drag, startPoint x: 506, startPoint y: 160, endPoint x: 357, endPoint y: 171, distance: 148.9
click at [357, 171] on div "Change Image Size: 1200 x 800 px / Image formats: jpg, png / 5MB Max. Item name…" at bounding box center [378, 206] width 495 height 456
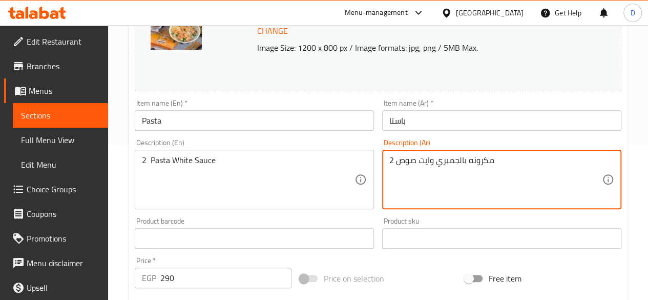
scroll to position [0, 0]
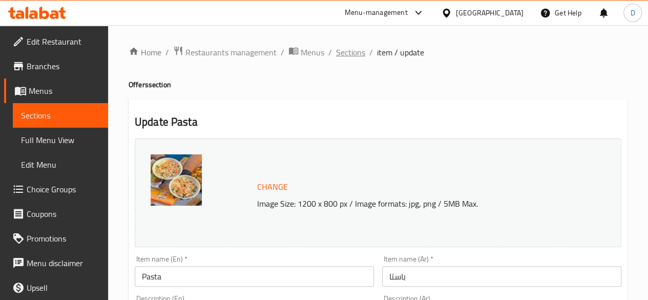
click at [347, 46] on span "Sections" at bounding box center [350, 52] width 29 height 12
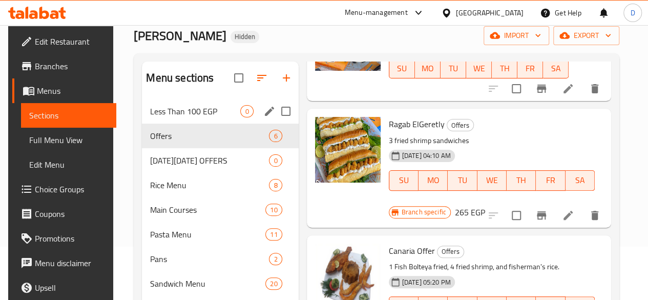
scroll to position [14, 0]
